Goal: Transaction & Acquisition: Download file/media

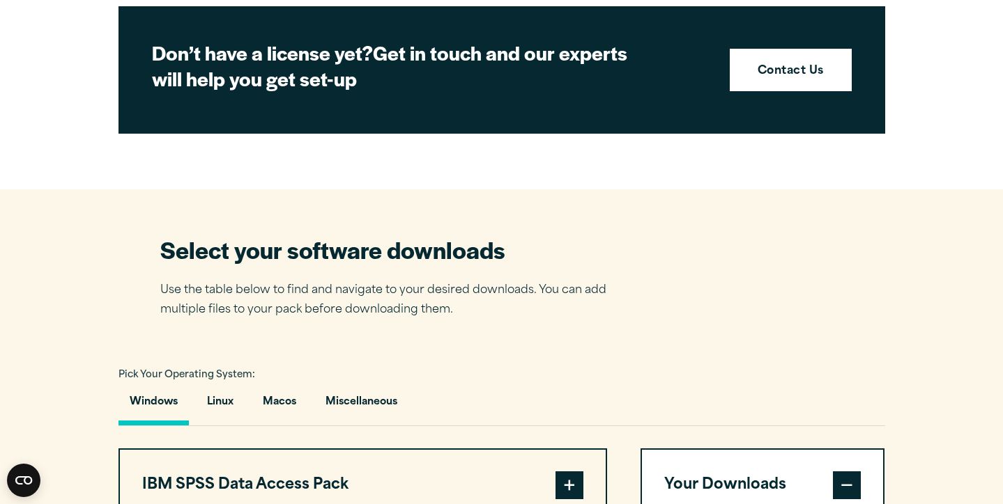
scroll to position [709, 0]
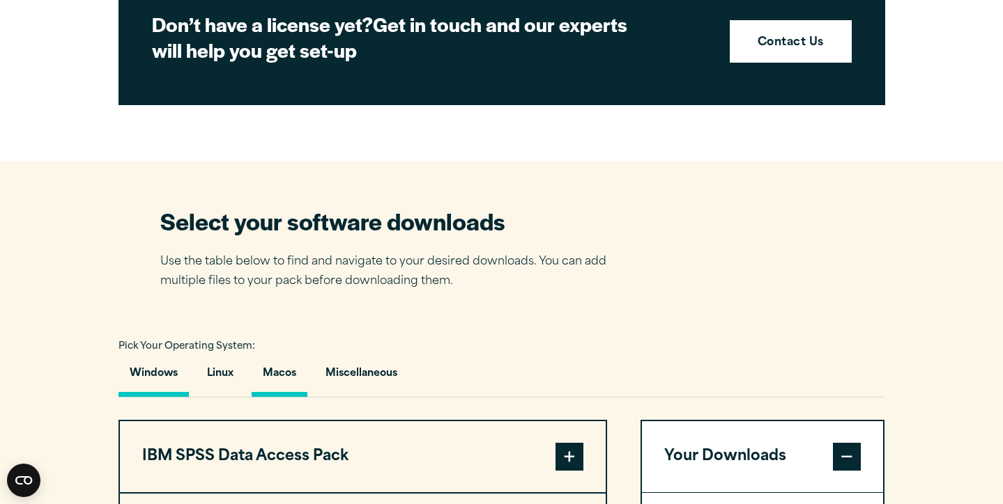
click at [270, 372] on button "Macos" at bounding box center [280, 377] width 56 height 40
click at [154, 376] on button "Windows" at bounding box center [153, 377] width 70 height 40
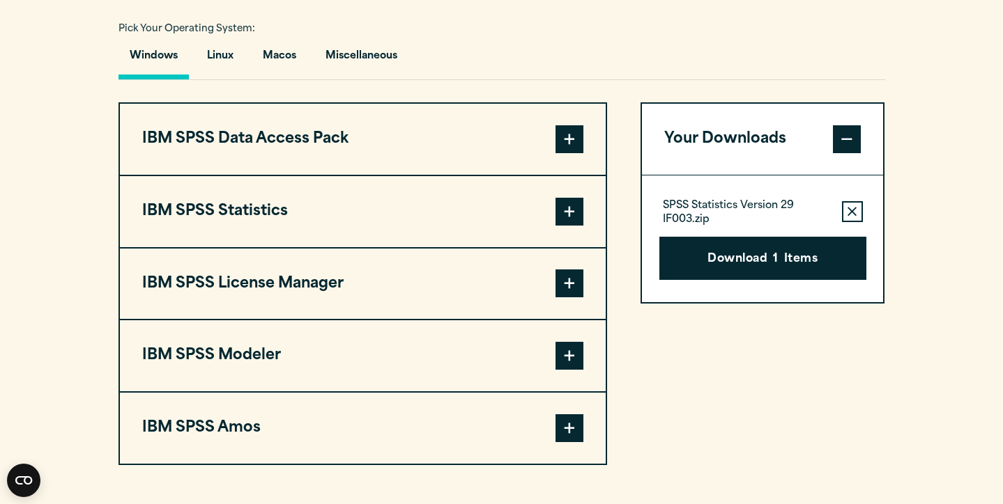
scroll to position [1024, 0]
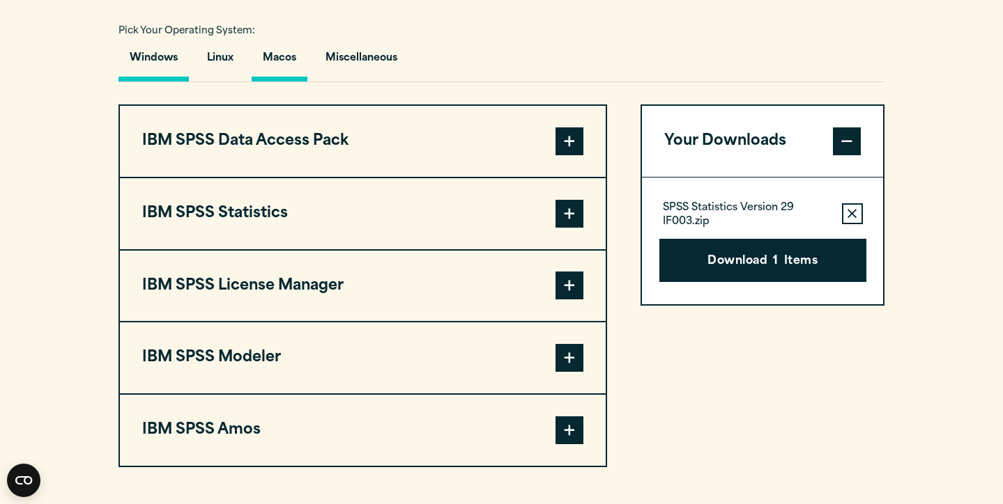
click at [297, 70] on button "Macos" at bounding box center [280, 62] width 56 height 40
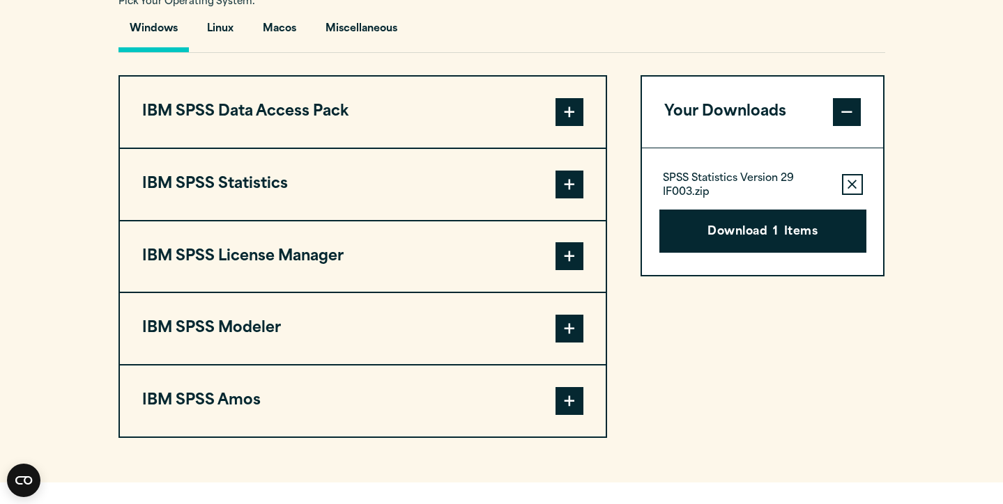
scroll to position [1054, 0]
click at [370, 171] on button "IBM SPSS Statistics" at bounding box center [363, 183] width 486 height 71
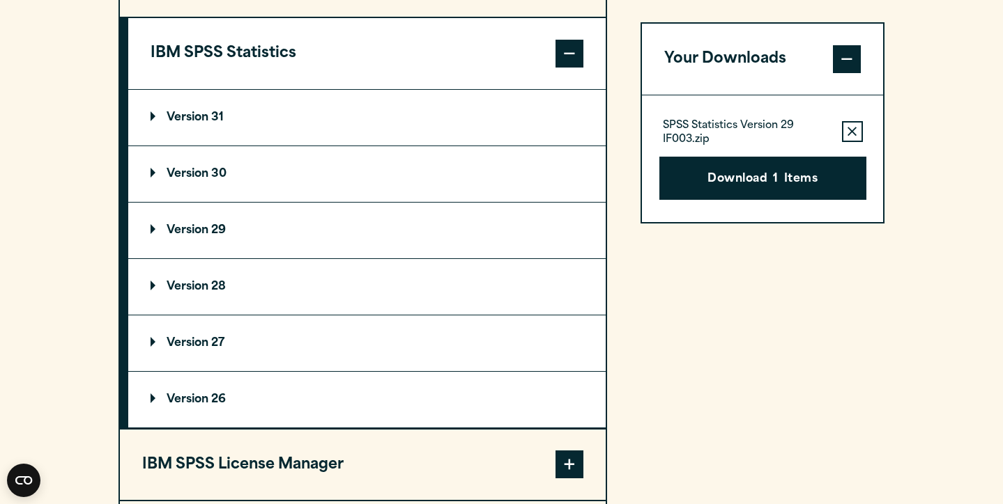
scroll to position [1185, 0]
click at [360, 237] on summary "Version 29" at bounding box center [366, 230] width 477 height 56
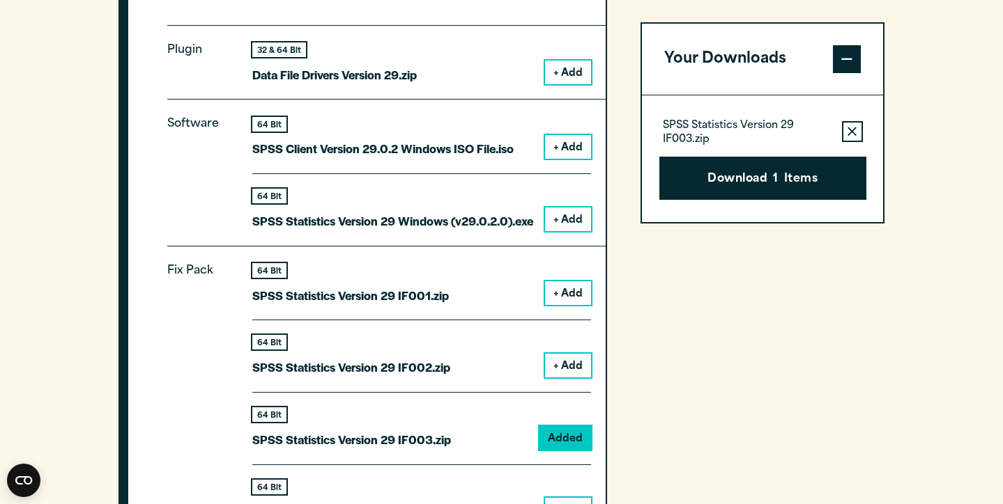
scroll to position [1416, 0]
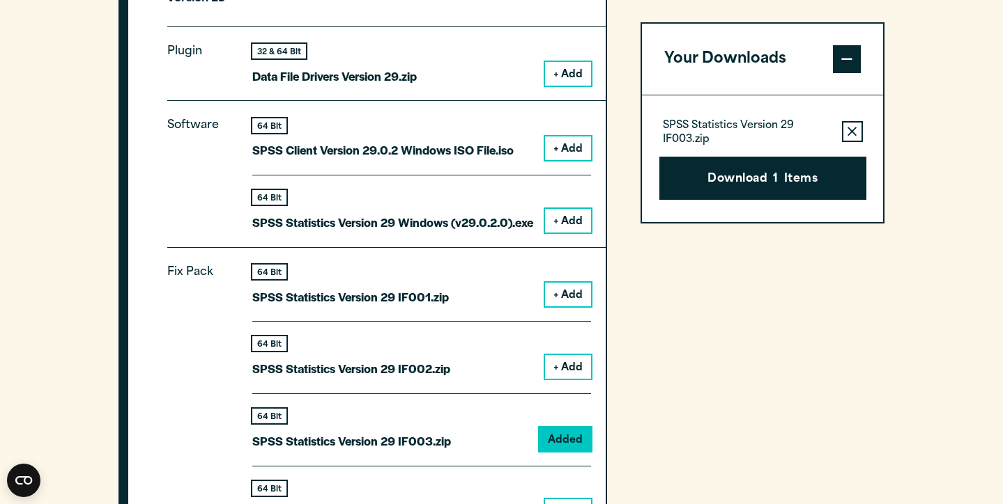
click at [566, 220] on button "+ Add" at bounding box center [568, 221] width 46 height 24
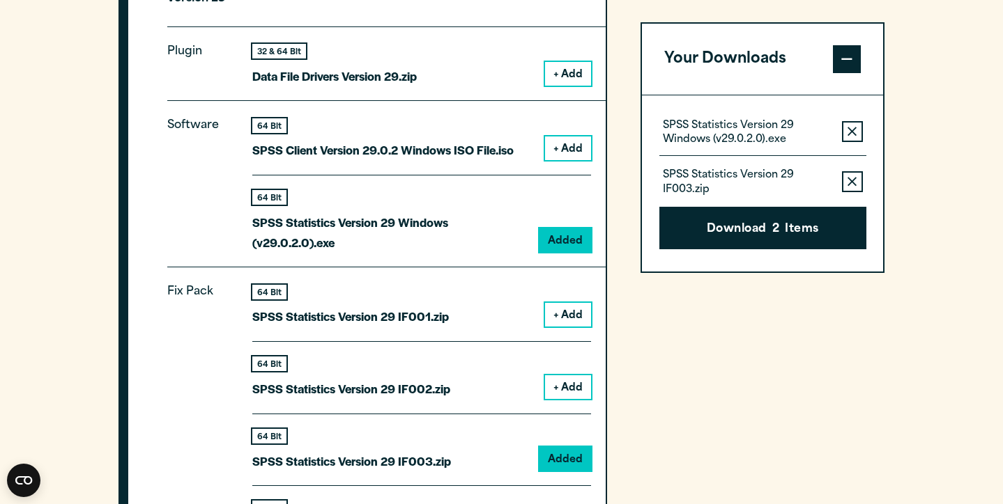
click at [848, 186] on button "Remove this item from your software download list" at bounding box center [852, 181] width 21 height 21
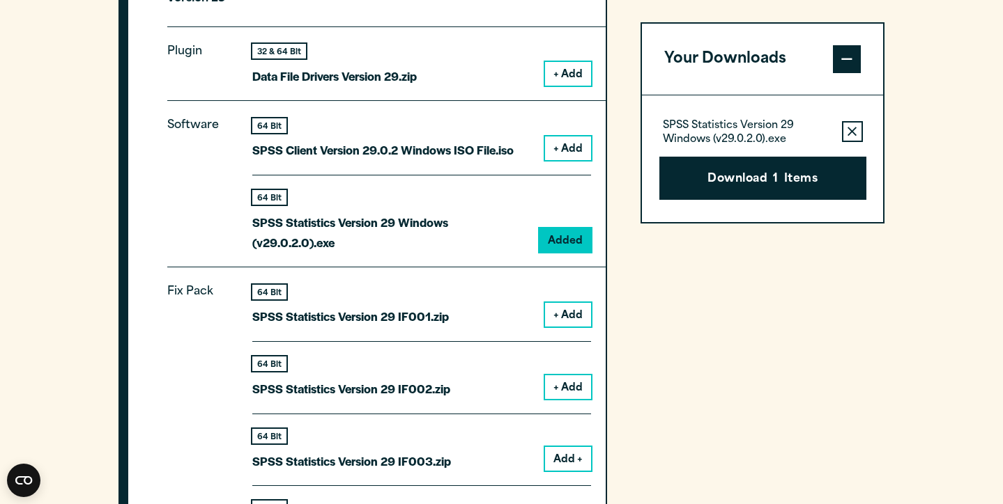
click at [844, 132] on button "Remove this item from your software download list" at bounding box center [852, 131] width 21 height 21
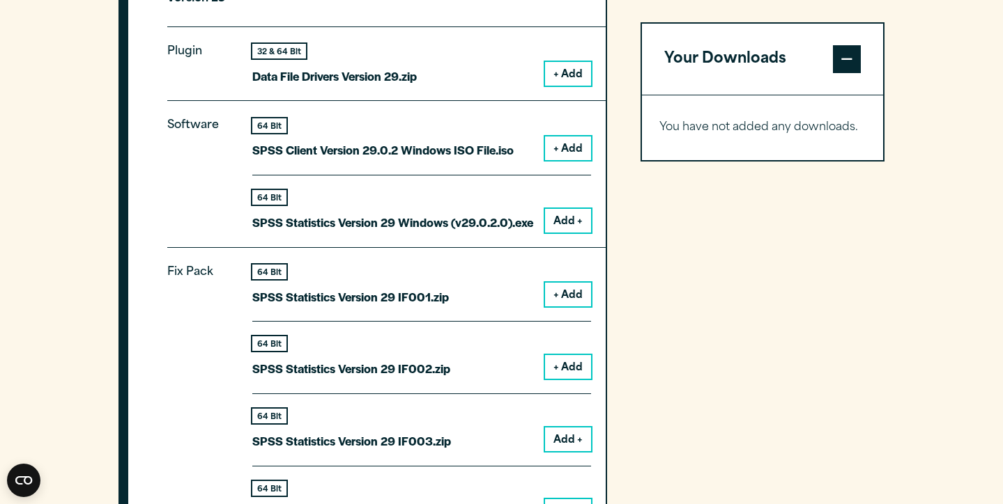
click at [564, 224] on button "Add +" at bounding box center [568, 221] width 46 height 24
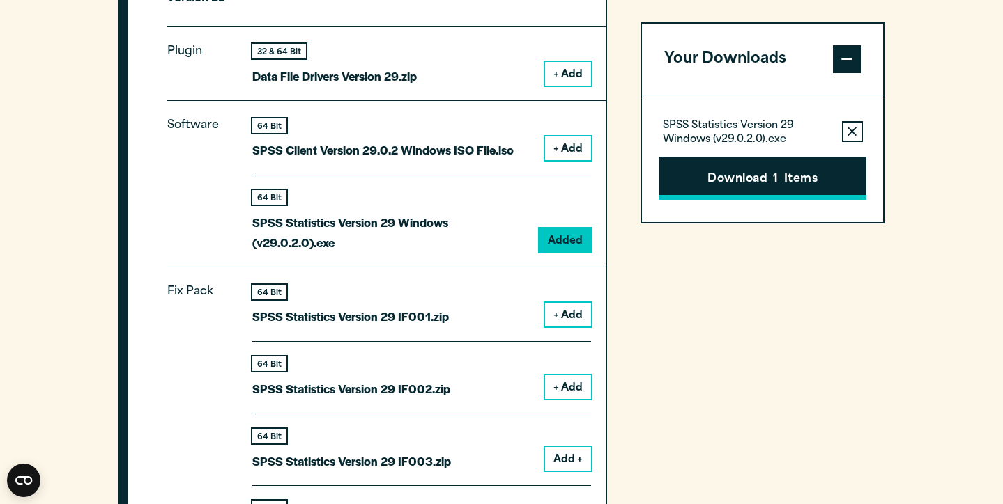
click at [805, 172] on button "Download 1 Items" at bounding box center [762, 178] width 207 height 43
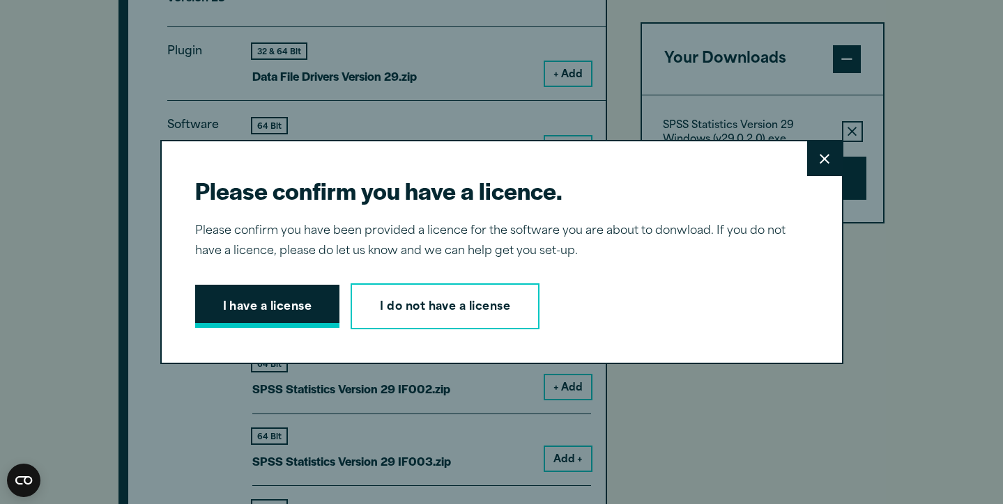
click at [292, 295] on button "I have a license" at bounding box center [267, 306] width 145 height 43
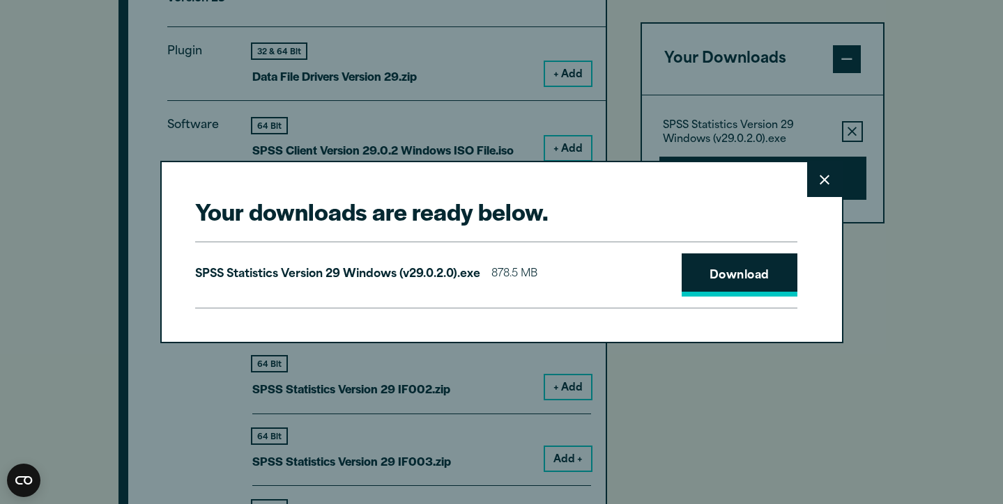
click at [751, 280] on link "Download" at bounding box center [739, 275] width 116 height 43
click at [829, 184] on button "Close" at bounding box center [824, 179] width 35 height 35
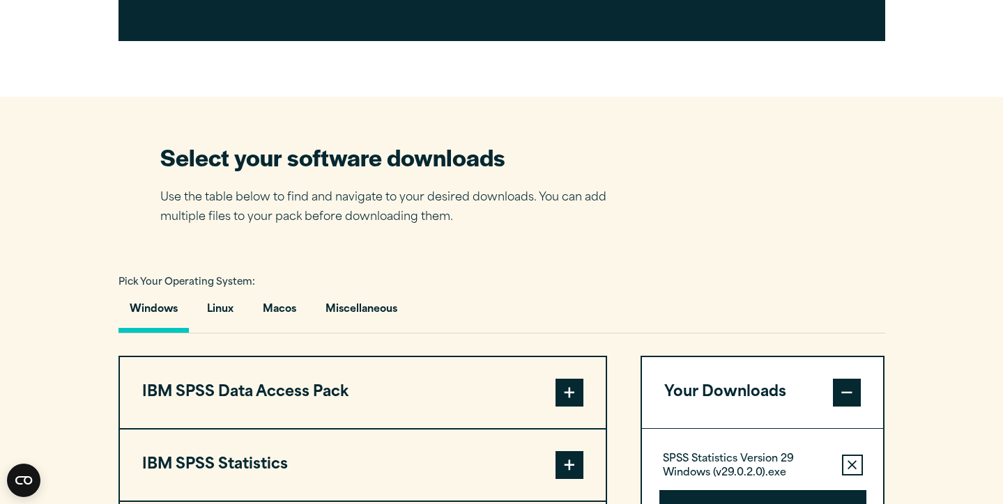
scroll to position [817, 0]
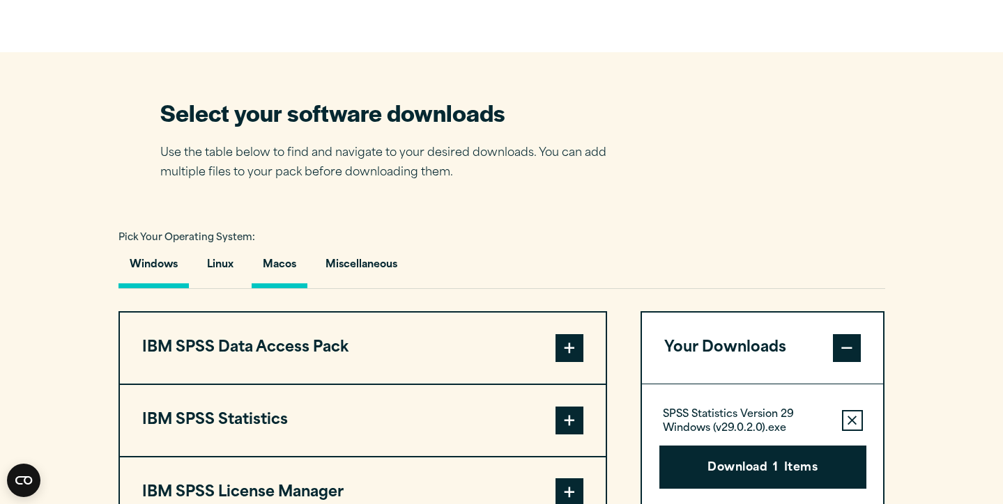
click at [279, 267] on button "Macos" at bounding box center [280, 269] width 56 height 40
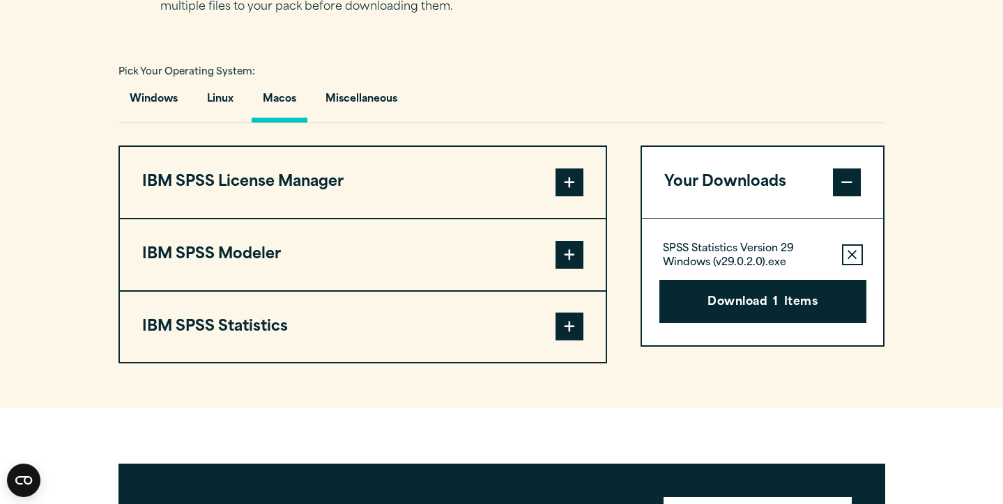
scroll to position [984, 0]
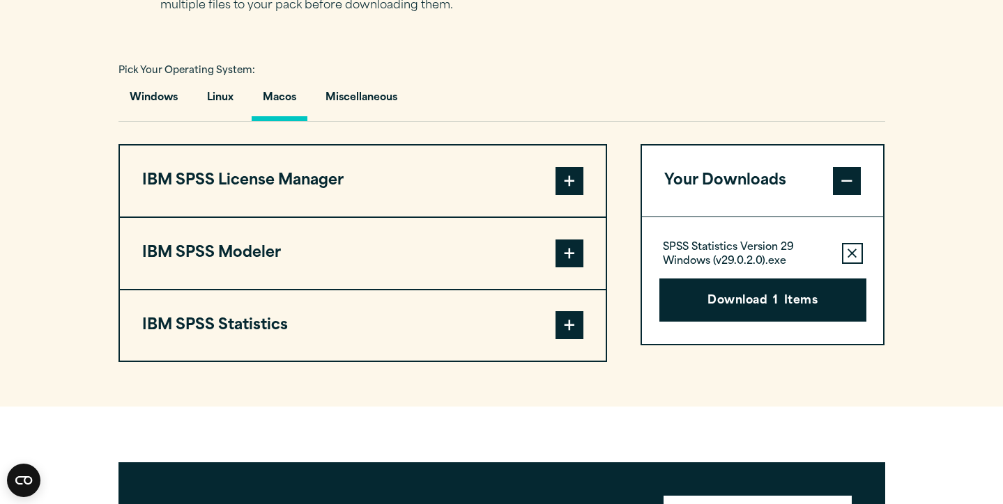
click at [323, 341] on button "IBM SPSS Statistics" at bounding box center [363, 326] width 486 height 71
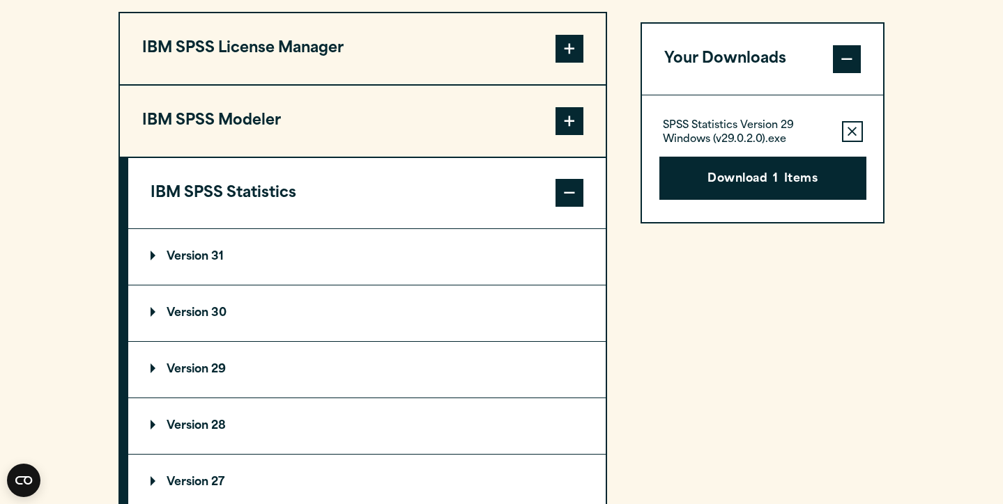
scroll to position [1130, 0]
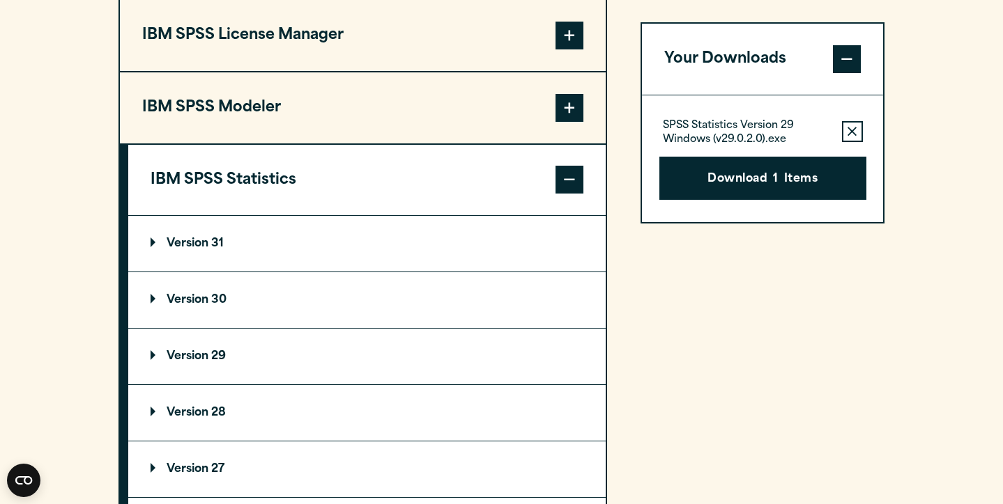
click at [210, 306] on p "Version 30" at bounding box center [188, 300] width 76 height 11
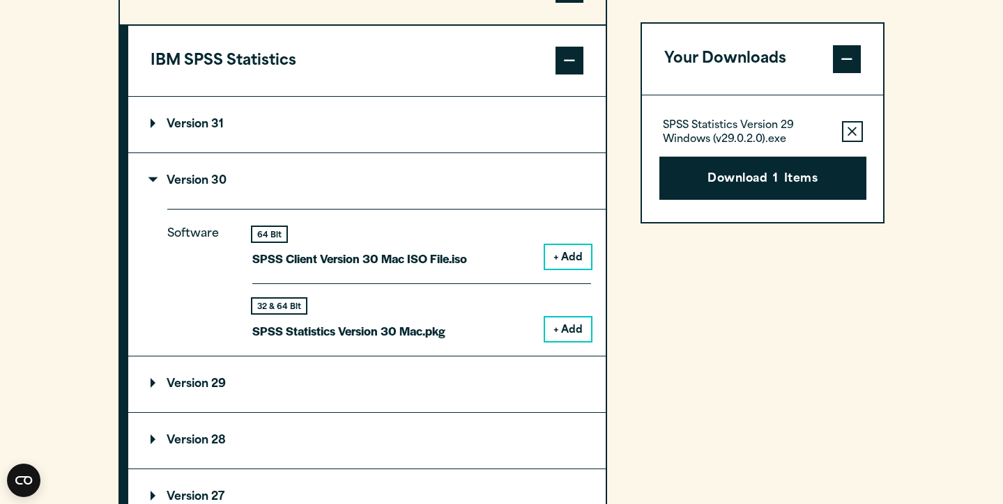
scroll to position [1251, 0]
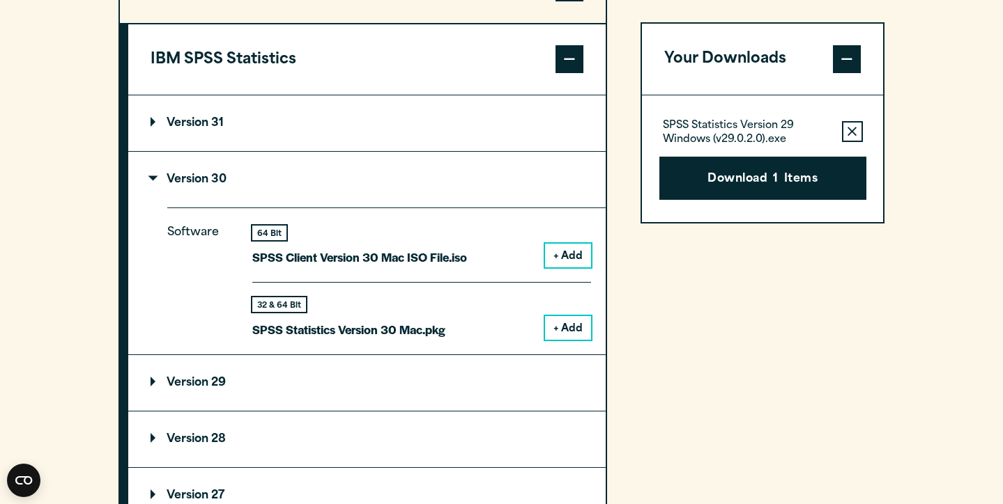
click at [555, 325] on button "+ Add" at bounding box center [568, 328] width 46 height 24
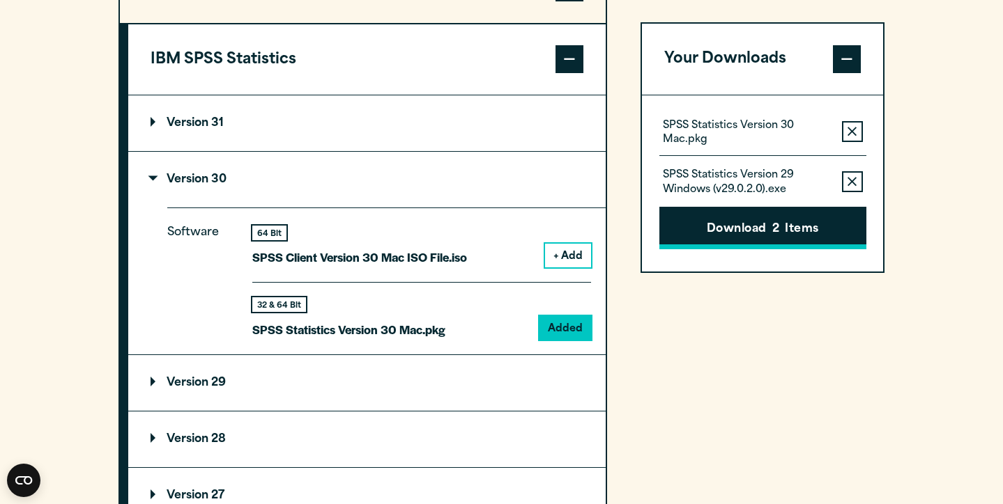
click at [741, 217] on button "Download 2 Items" at bounding box center [762, 228] width 207 height 43
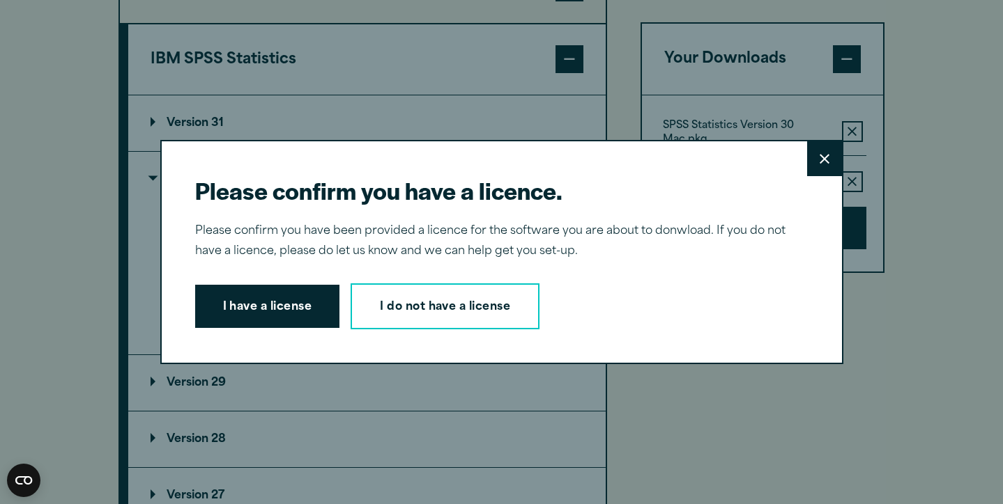
click at [820, 157] on icon at bounding box center [824, 159] width 10 height 10
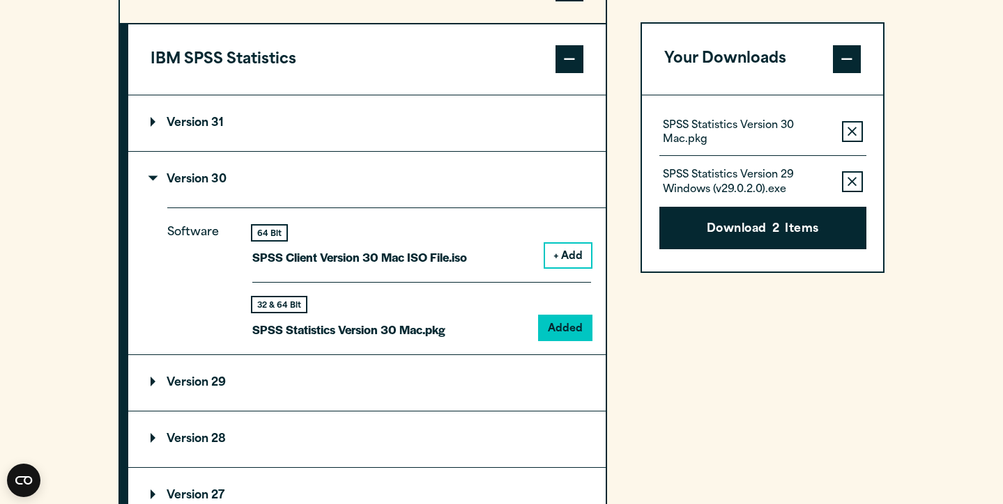
click at [854, 185] on icon "button" at bounding box center [851, 182] width 9 height 10
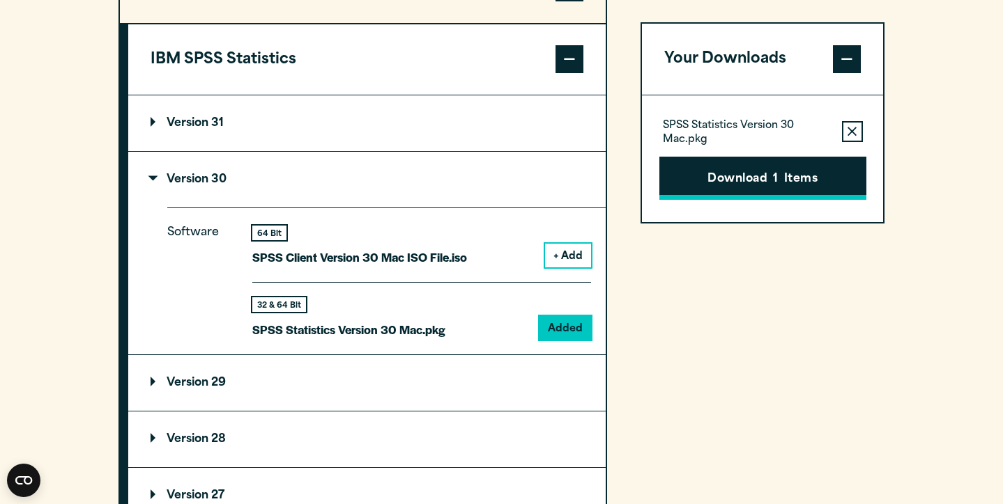
click at [798, 178] on button "Download 1 Items" at bounding box center [762, 178] width 207 height 43
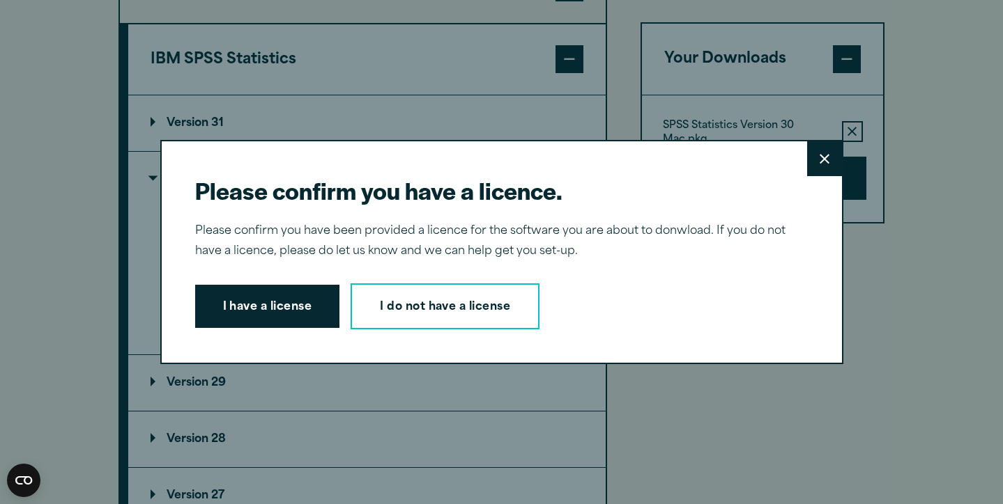
click at [297, 333] on div "Please confirm you have a licence. Close Please confirm you have been provided …" at bounding box center [501, 252] width 683 height 224
click at [297, 318] on button "I have a license" at bounding box center [267, 306] width 145 height 43
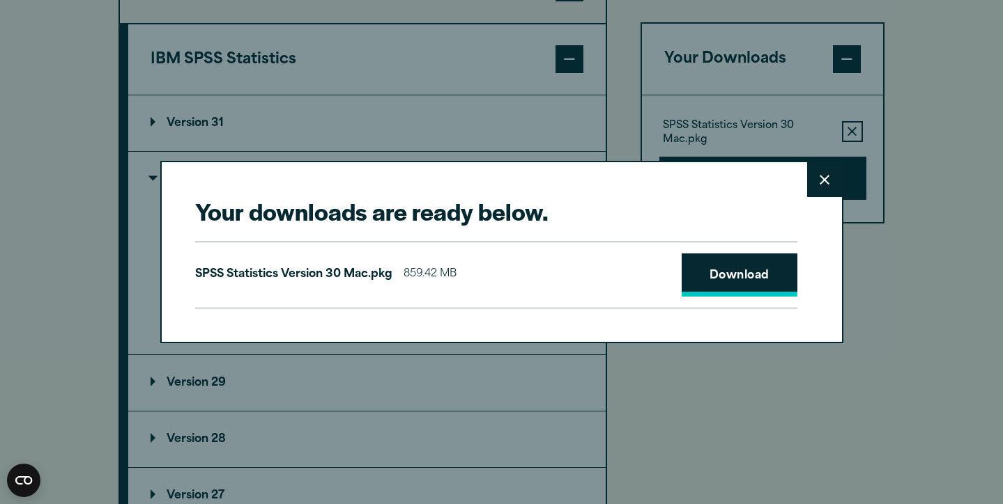
click at [703, 260] on link "Download" at bounding box center [739, 275] width 116 height 43
click at [831, 177] on button "Close" at bounding box center [824, 179] width 35 height 35
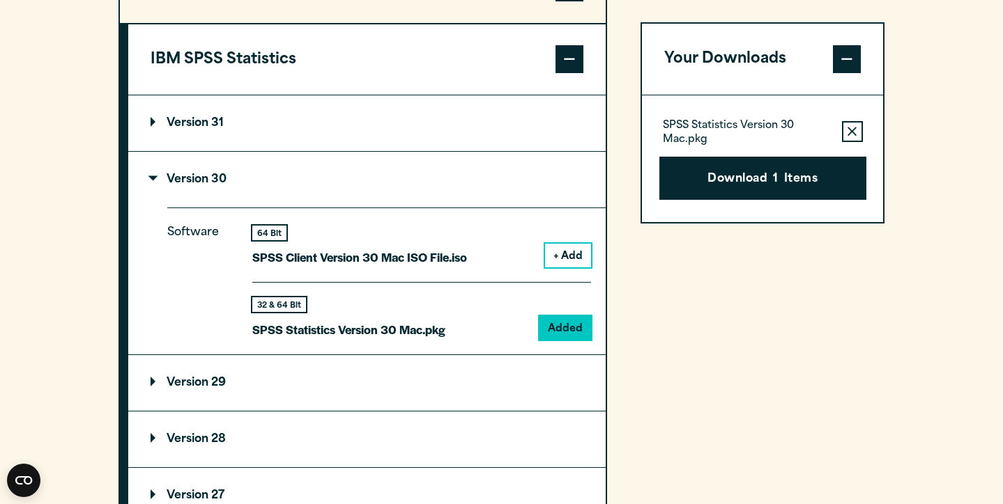
click at [617, 84] on div "IBM SPSS Data Access Pack Version 8 Plugin 32 & 64 Bit Data Access Pack 8.0.zip…" at bounding box center [501, 230] width 766 height 704
